Goal: Task Accomplishment & Management: Manage account settings

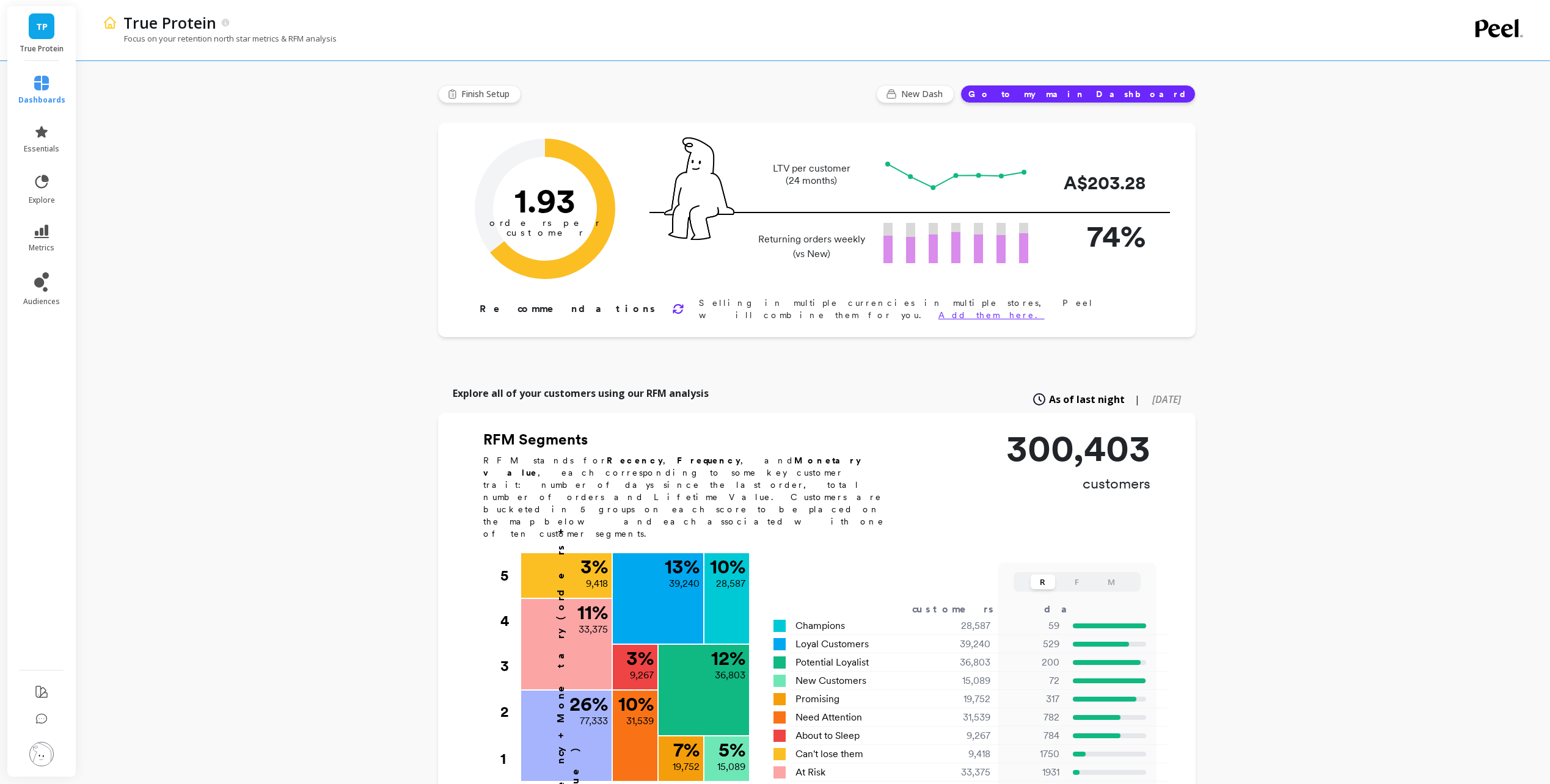
click at [282, 359] on div "True Protein Focus on your retention north star metrics & RFM analysis Finish S…" at bounding box center [816, 659] width 1467 height 1318
click at [43, 286] on icon at bounding box center [41, 282] width 14 height 20
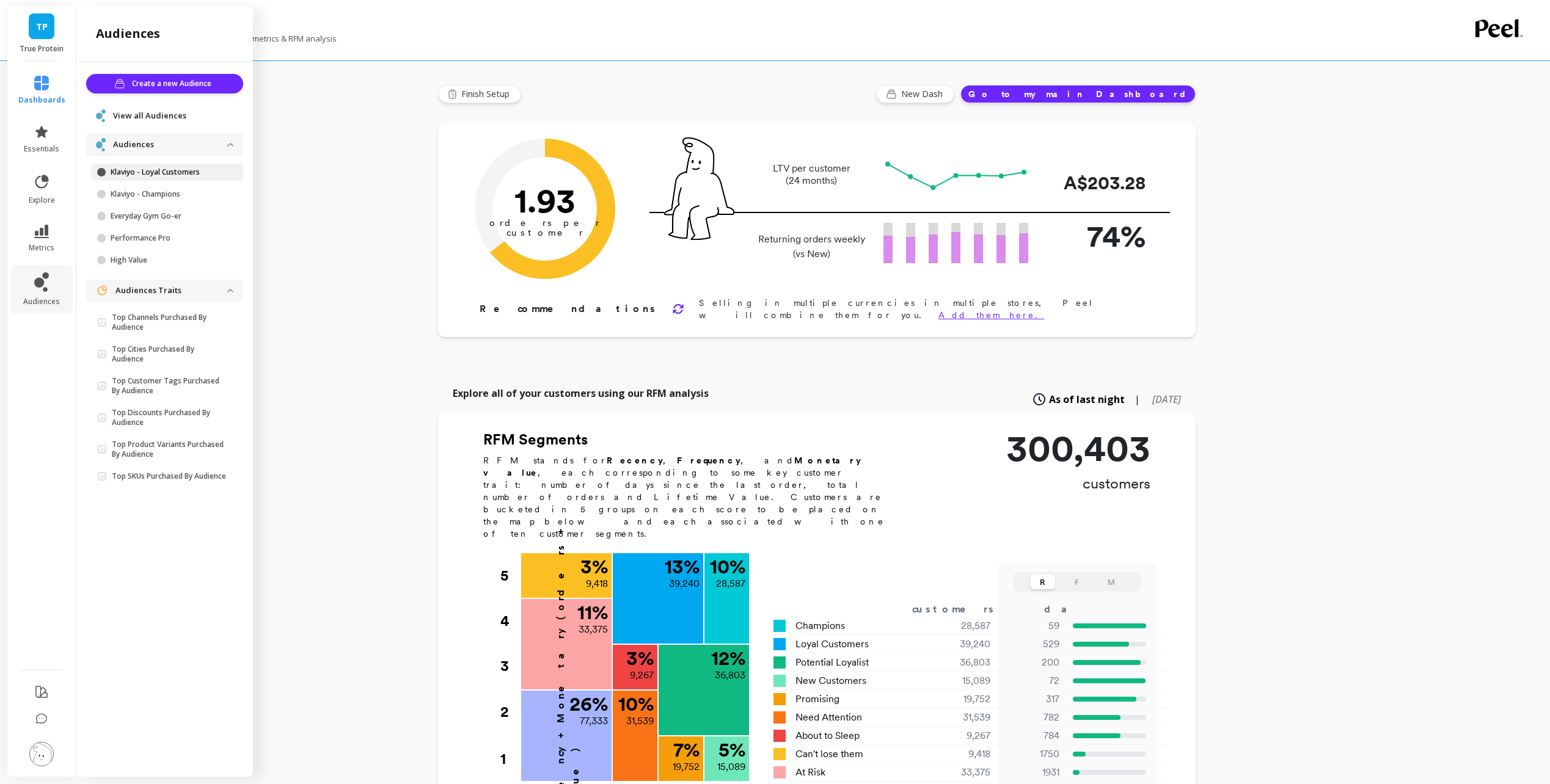
click at [182, 164] on link "Klaviyo - Loyal Customers" at bounding box center [167, 172] width 152 height 17
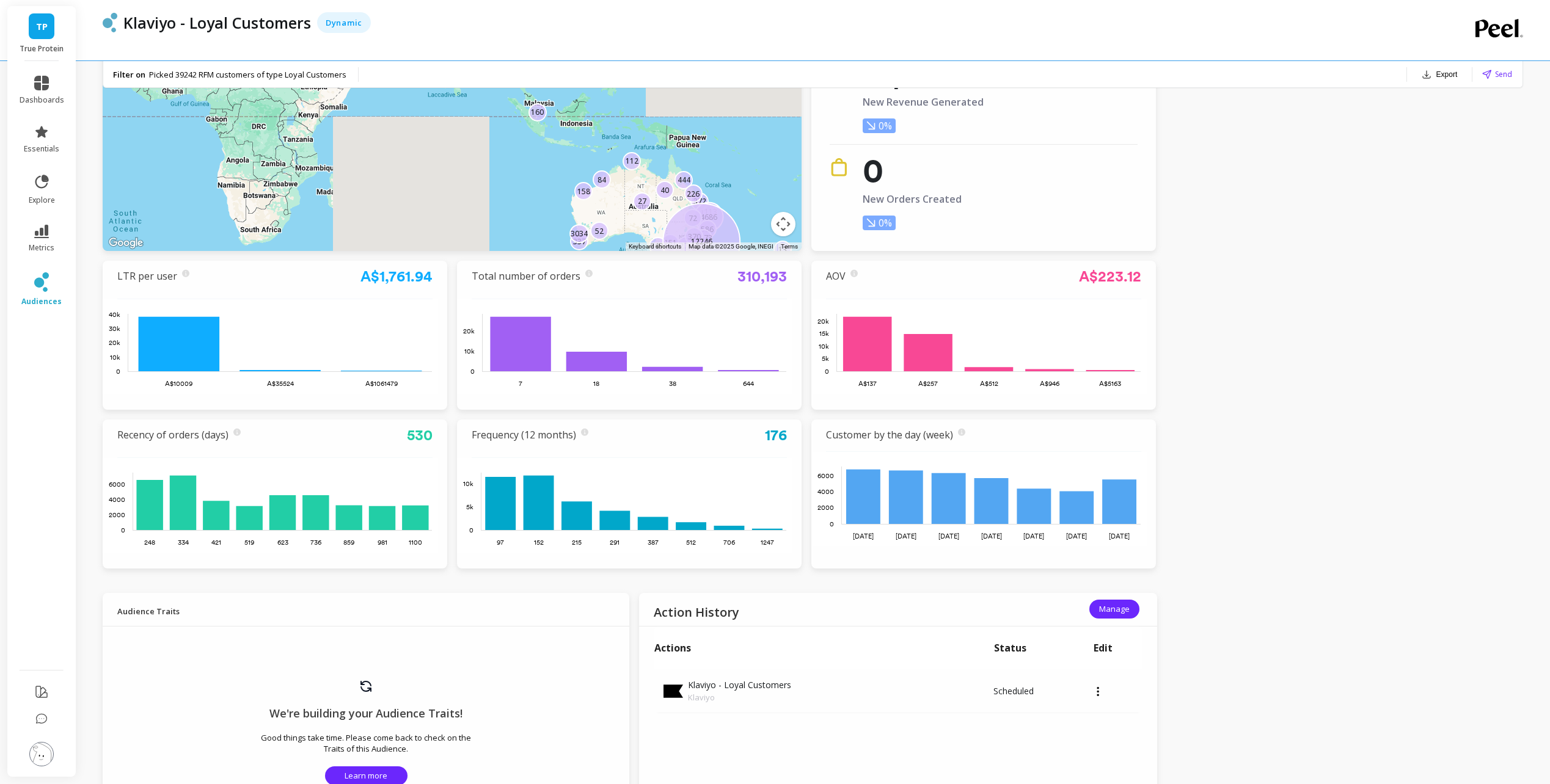
scroll to position [427, 0]
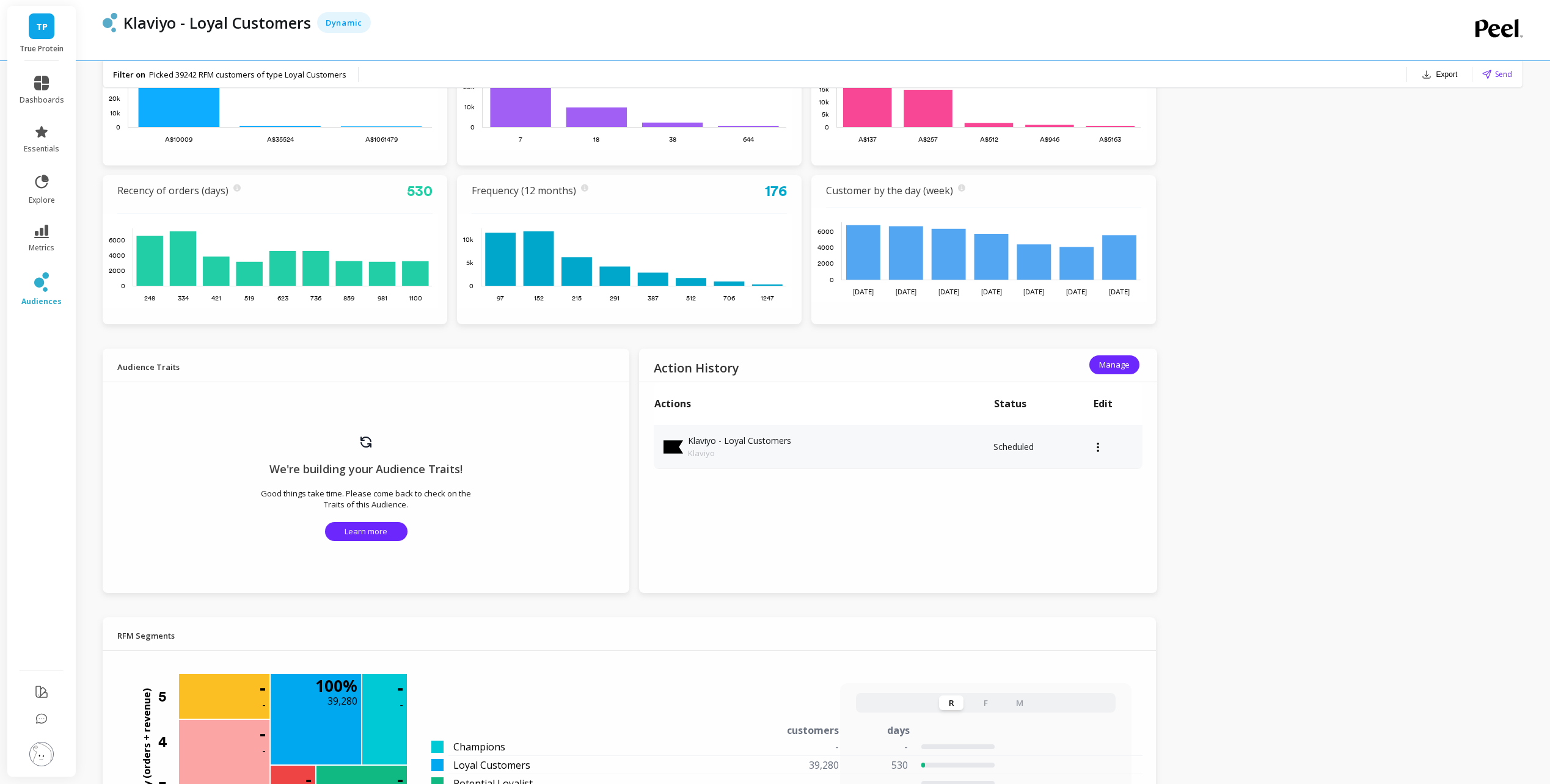
click at [1099, 451] on td at bounding box center [1118, 447] width 50 height 44
click at [1098, 451] on icon at bounding box center [1097, 446] width 2 height 9
click at [1210, 427] on div "TP True Protein dashboards essentials explore metrics audiences Klaviyo - Loyal…" at bounding box center [775, 594] width 1550 height 2044
click at [1123, 363] on span "Manage" at bounding box center [1114, 365] width 31 height 12
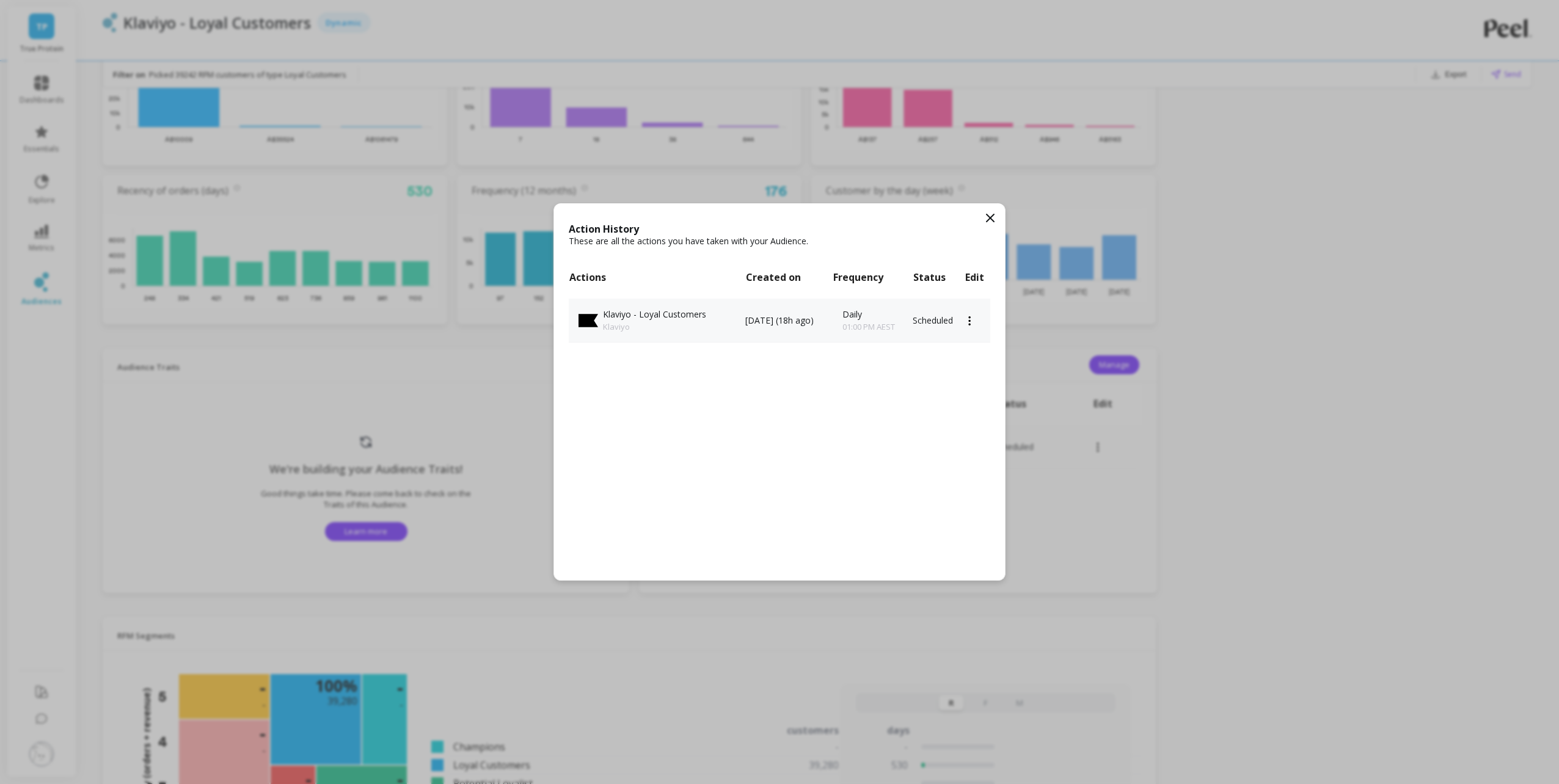
click at [974, 317] on td at bounding box center [977, 320] width 25 height 44
click at [971, 320] on icon at bounding box center [969, 320] width 2 height 9
drag, startPoint x: 812, startPoint y: 442, endPoint x: 830, endPoint y: 409, distance: 37.6
click at [813, 435] on div "Action History These are all the actions you have taken with your Audience. Act…" at bounding box center [780, 392] width 451 height 377
click at [863, 308] on p "Daily" at bounding box center [869, 314] width 53 height 12
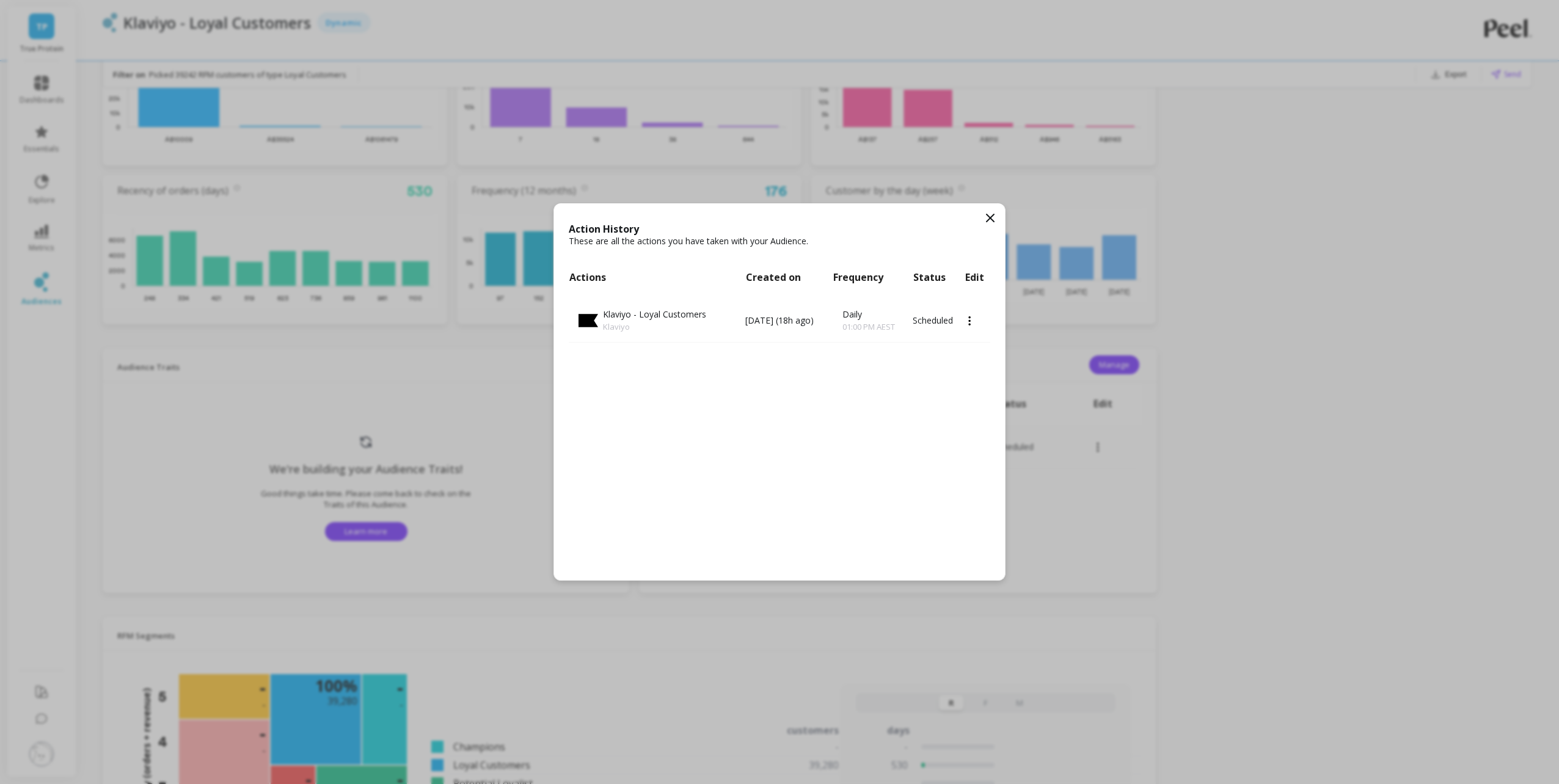
click at [865, 441] on div "Action History These are all the actions you have taken with your Audience. Act…" at bounding box center [780, 392] width 451 height 377
click at [993, 220] on icon at bounding box center [990, 218] width 8 height 8
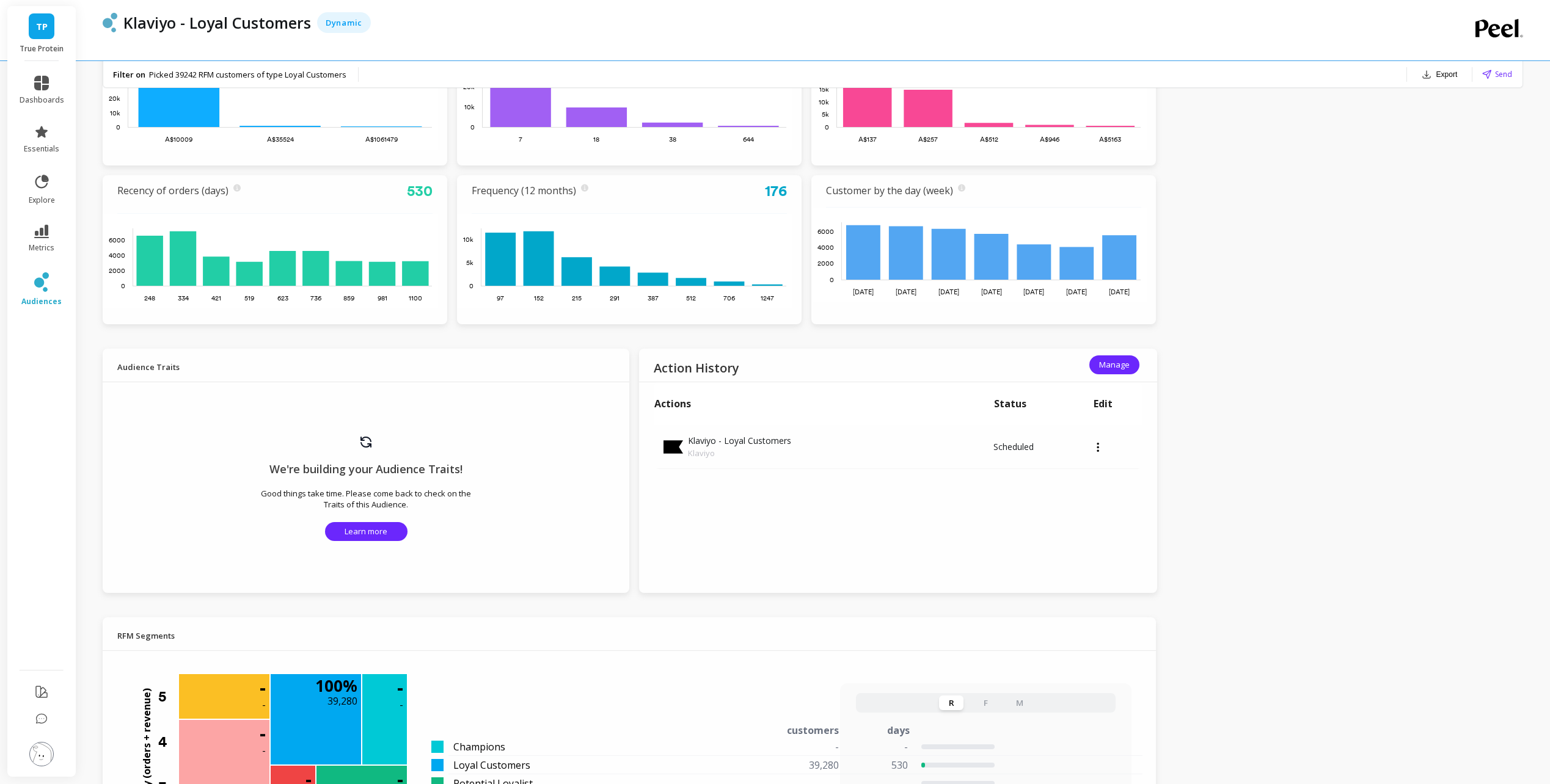
click at [1346, 398] on div "TP True Protein dashboards essentials explore metrics audiences Klaviyo - Loyal…" at bounding box center [775, 594] width 1550 height 2044
